Goal: Transaction & Acquisition: Book appointment/travel/reservation

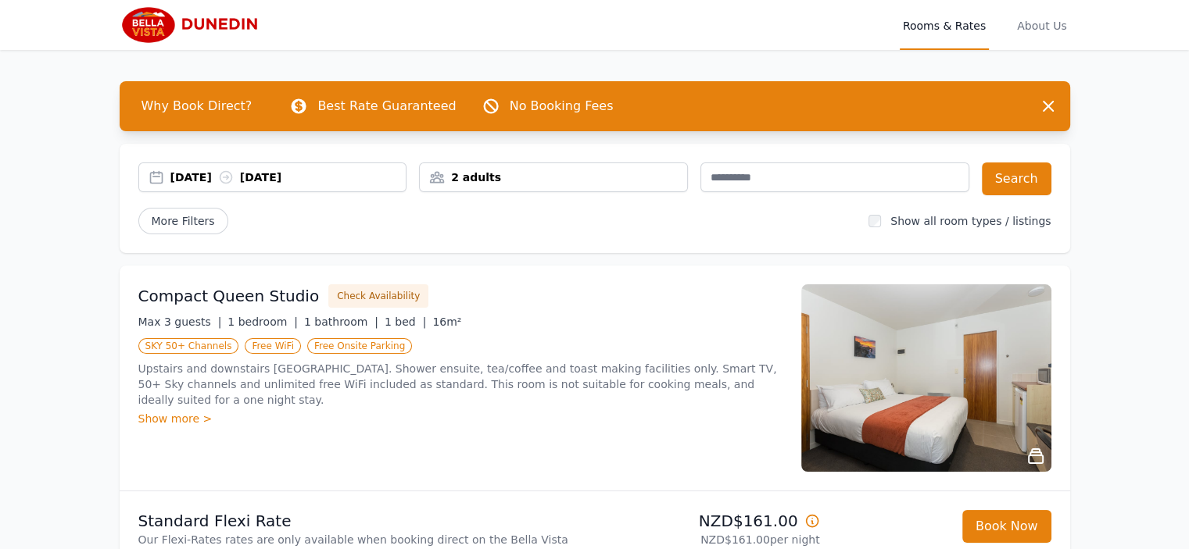
click at [652, 181] on div "2 adults" at bounding box center [553, 178] width 267 height 16
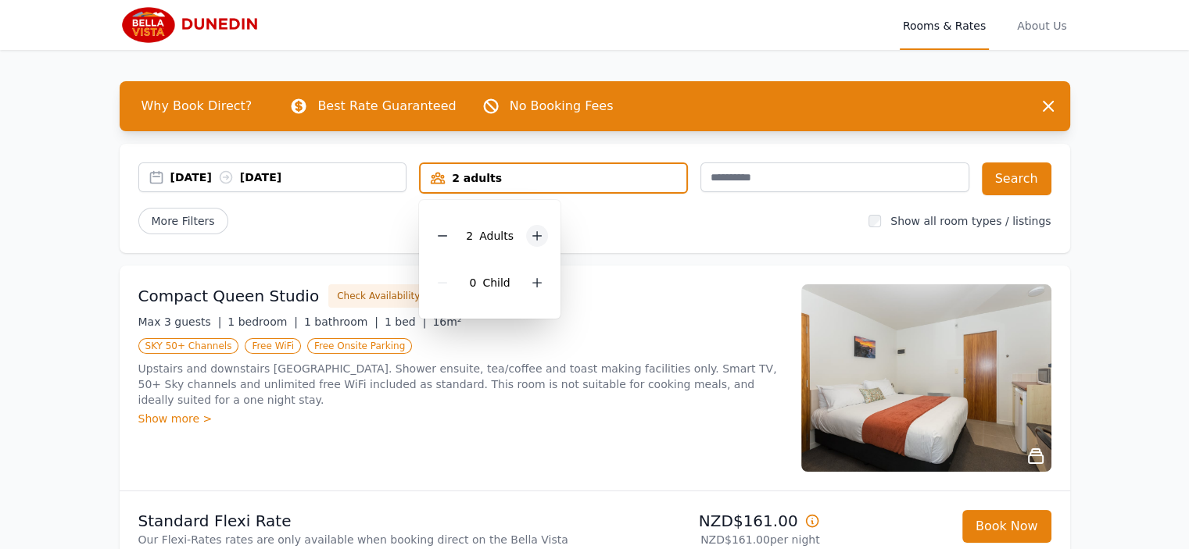
click at [538, 237] on icon at bounding box center [537, 236] width 13 height 13
click at [205, 177] on div "[DATE] [DATE]" at bounding box center [288, 178] width 236 height 16
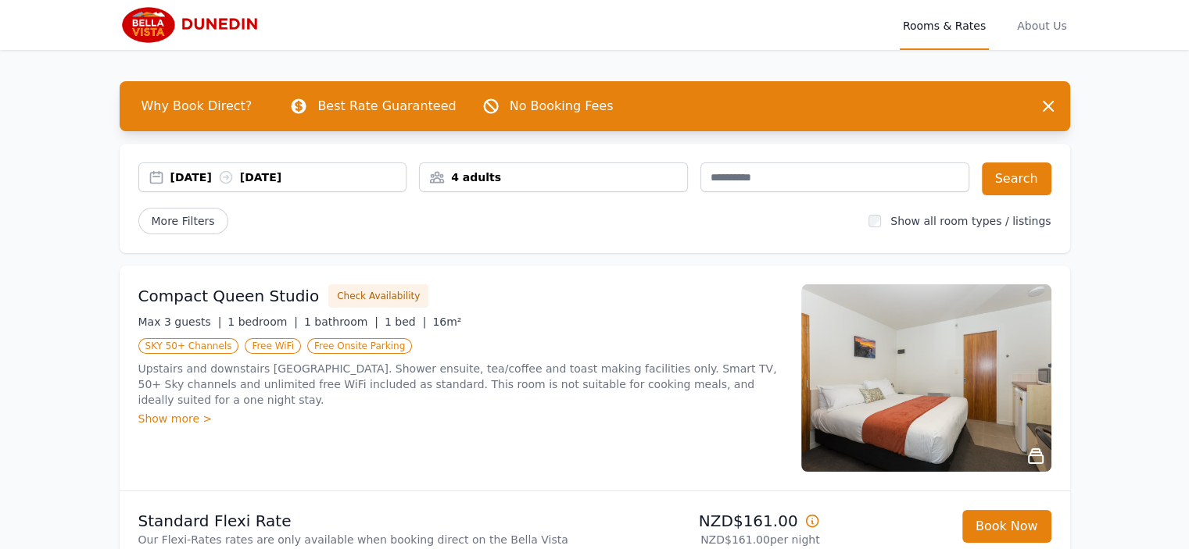
click at [205, 177] on div "[DATE] [DATE]" at bounding box center [288, 178] width 236 height 16
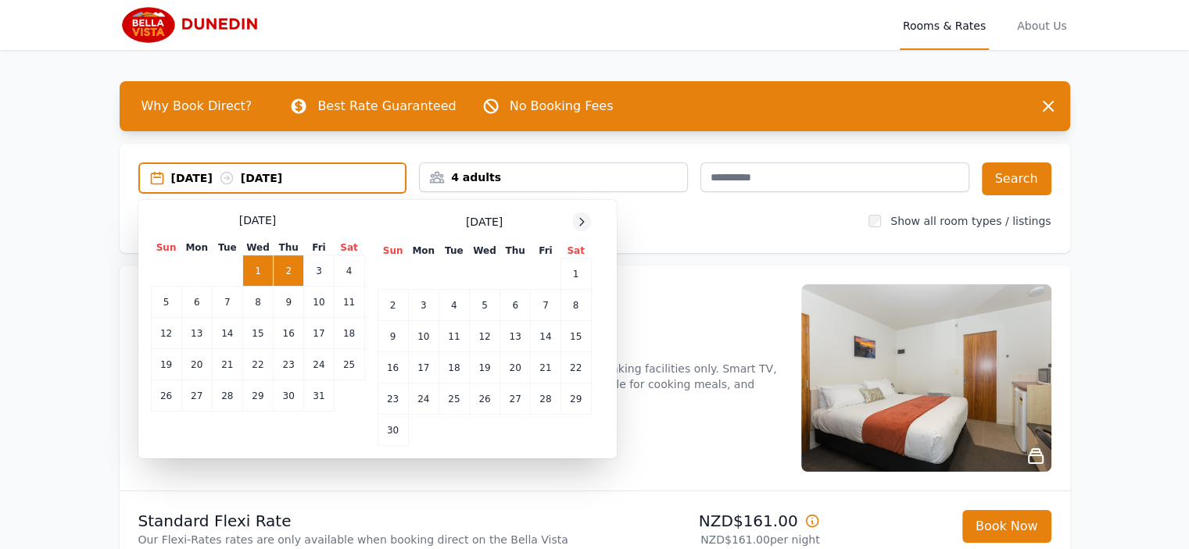
click at [580, 220] on icon at bounding box center [581, 222] width 13 height 13
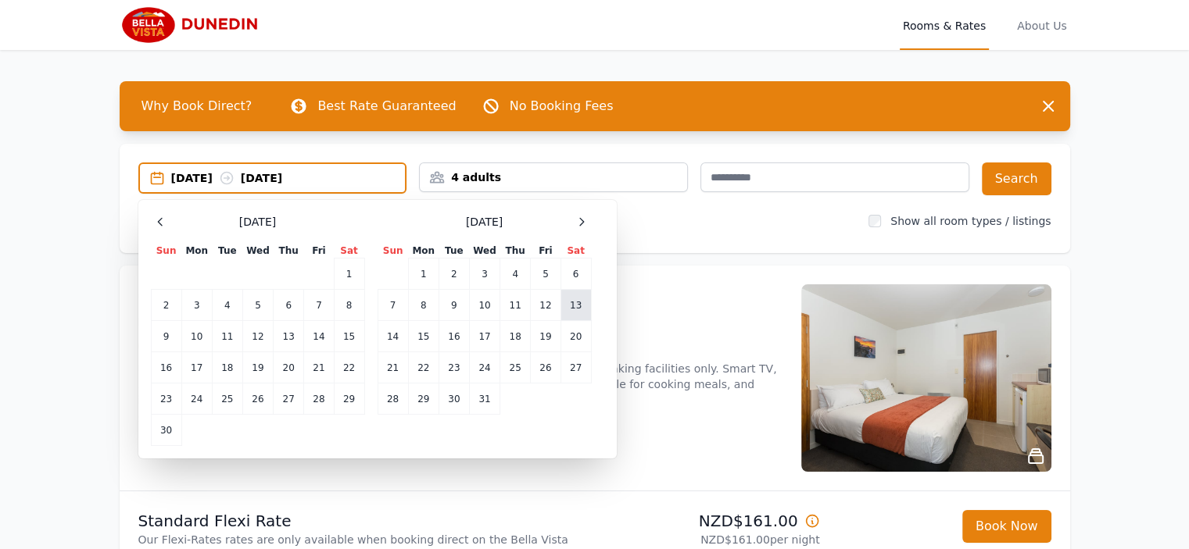
click at [570, 313] on td "13" at bounding box center [575, 305] width 30 height 31
click at [390, 327] on td "14" at bounding box center [392, 336] width 30 height 31
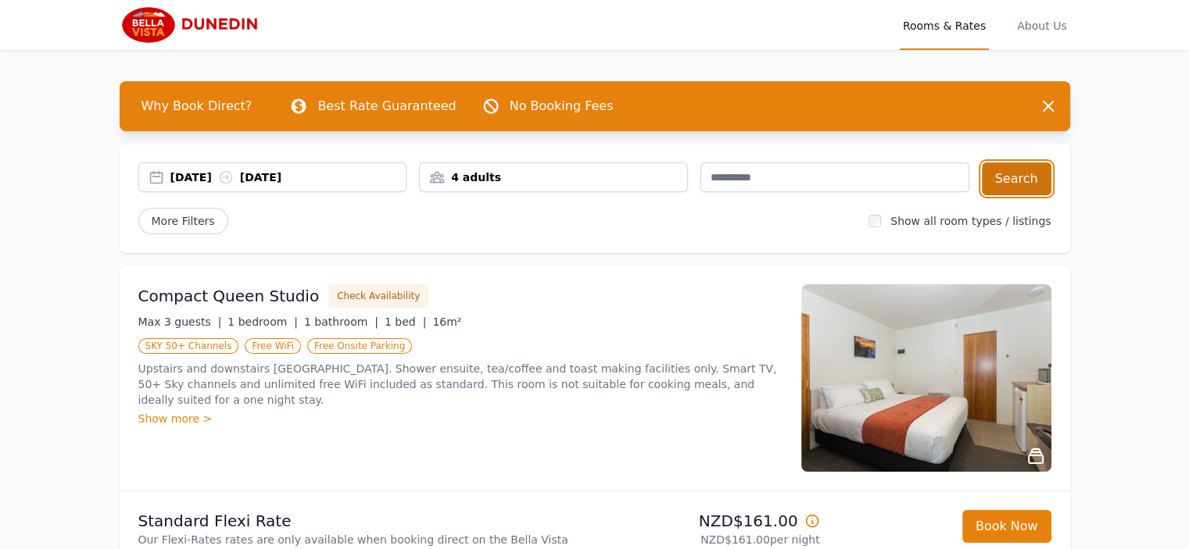
click at [1020, 181] on button "Search" at bounding box center [1016, 179] width 70 height 33
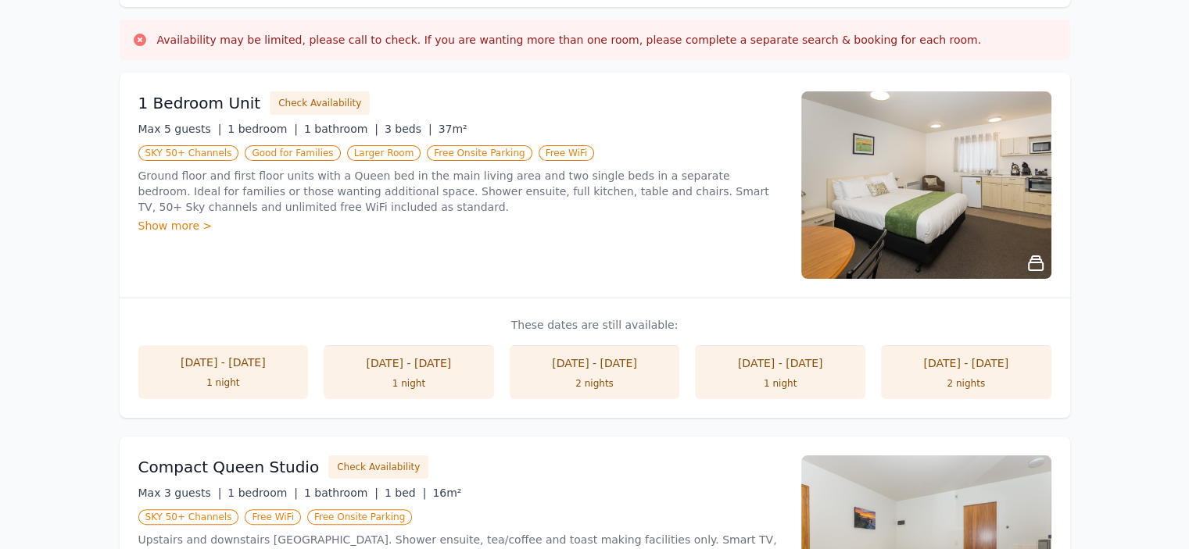
scroll to position [168, 0]
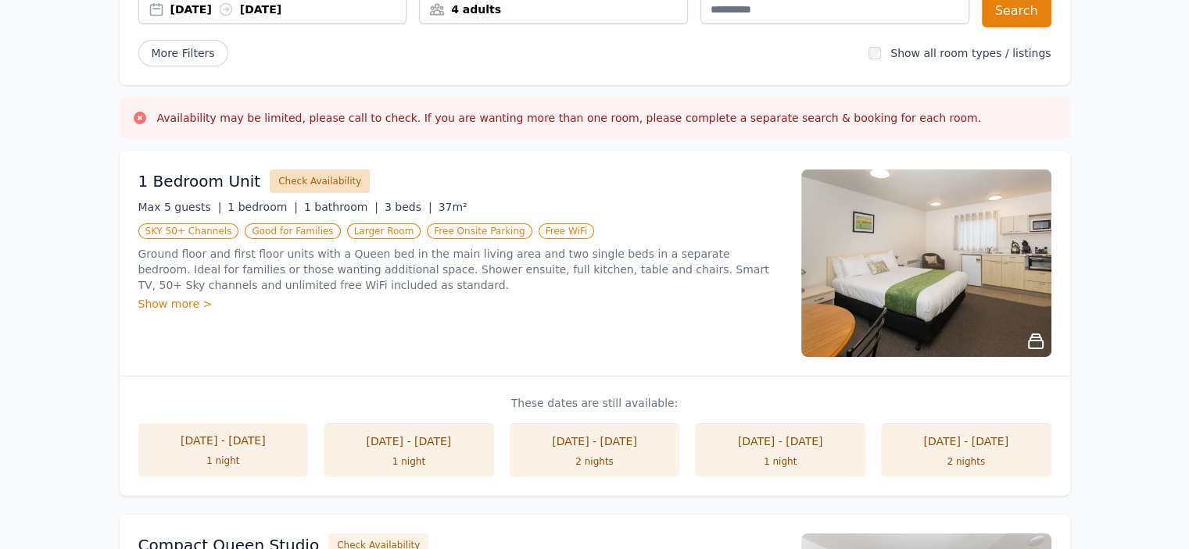
click at [316, 182] on button "Check Availability" at bounding box center [320, 181] width 100 height 23
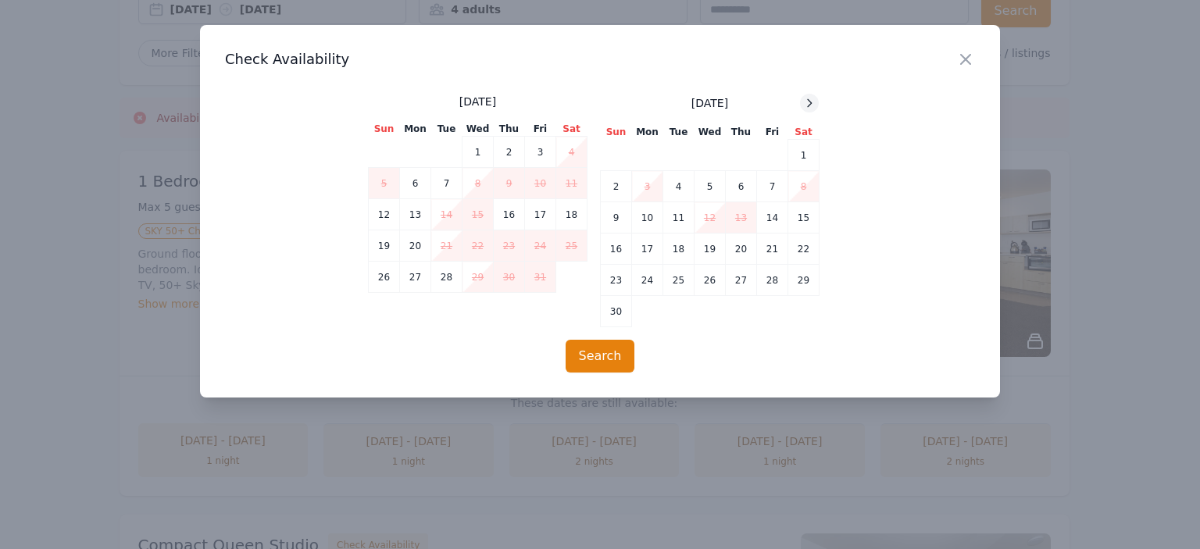
click at [817, 102] on div at bounding box center [809, 103] width 19 height 19
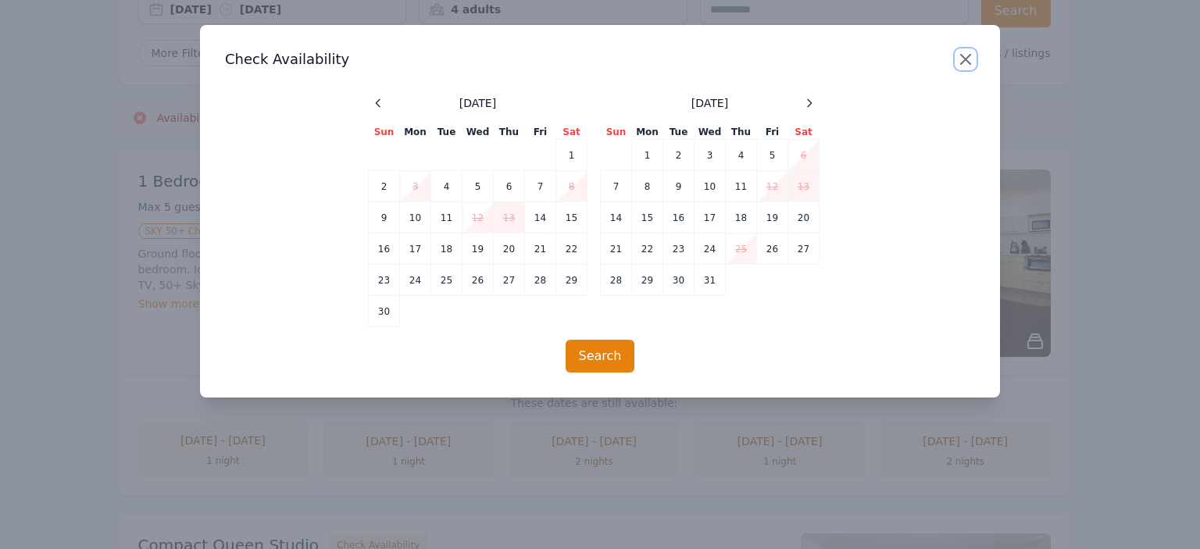
click at [969, 61] on icon "button" at bounding box center [965, 59] width 19 height 19
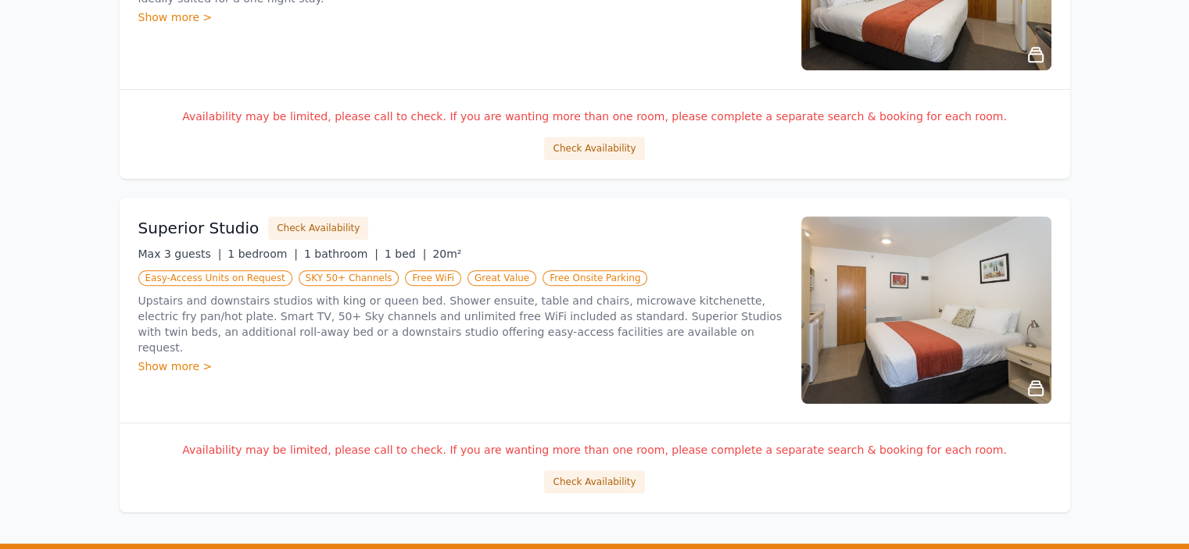
scroll to position [637, 0]
